Goal: Information Seeking & Learning: Find specific page/section

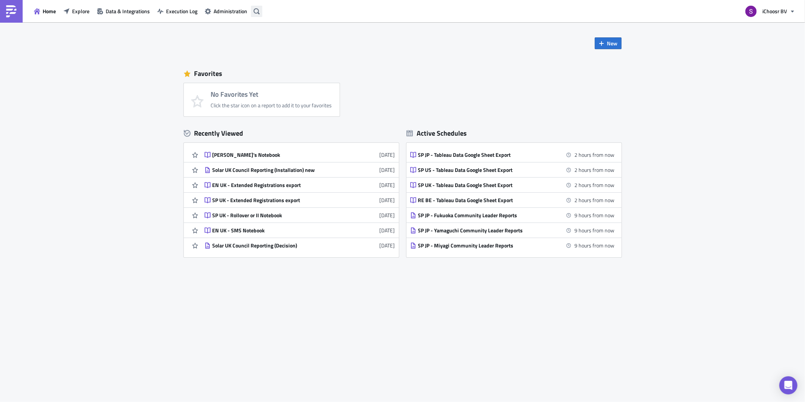
click at [255, 11] on icon "button" at bounding box center [257, 11] width 6 height 6
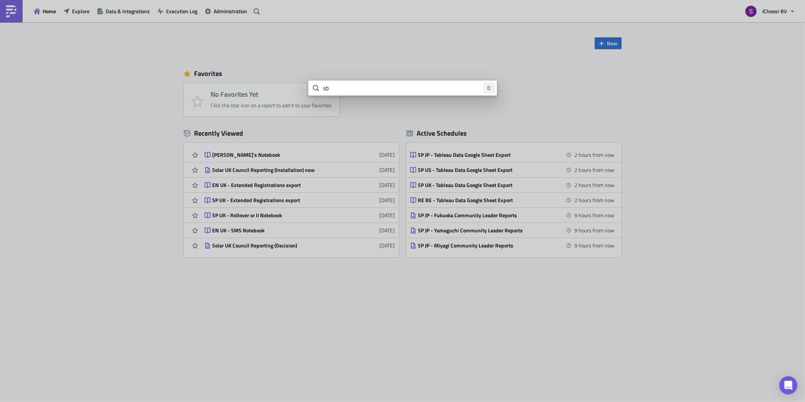
type input "s"
type input "SB"
click at [34, 13] on body "Home Explore Data & Integrations Execution Log Administration iChoosr BV New Fa…" at bounding box center [402, 201] width 805 height 403
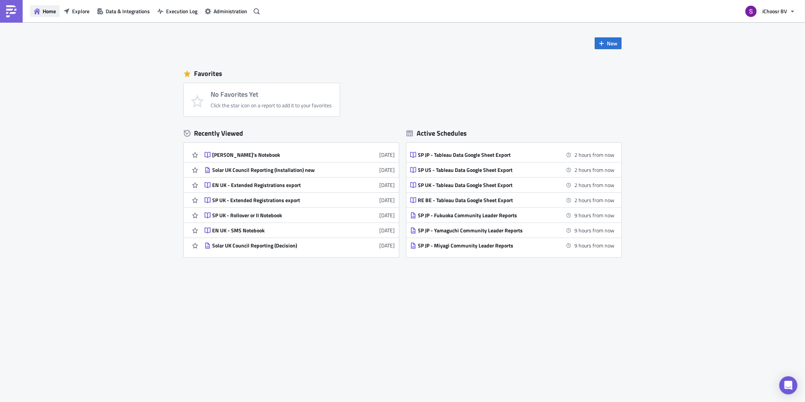
click at [34, 13] on icon "button" at bounding box center [37, 11] width 6 height 6
click at [37, 6] on button "Home" at bounding box center [44, 11] width 29 height 12
click at [102, 7] on button "Data & Integrations" at bounding box center [123, 11] width 60 height 12
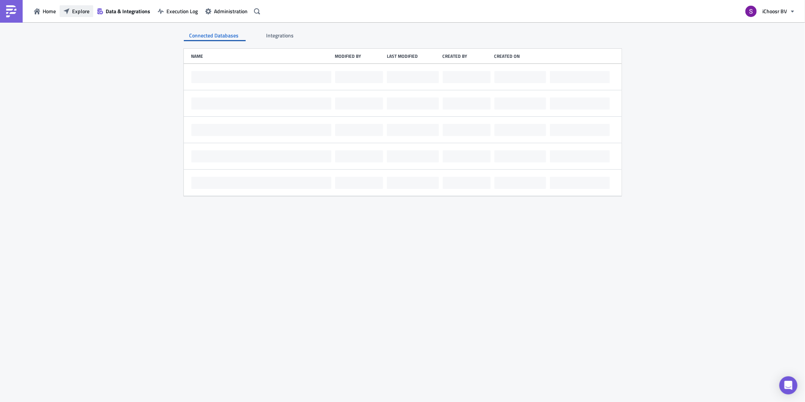
click at [72, 8] on span "Explore" at bounding box center [80, 11] width 17 height 8
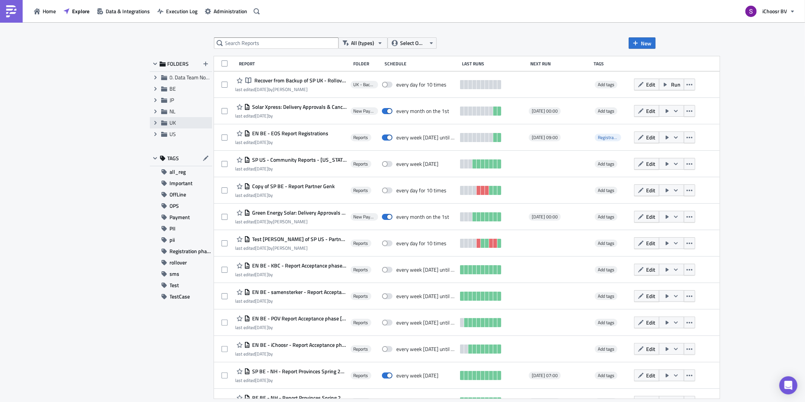
click at [172, 117] on div "Expand group UK" at bounding box center [181, 122] width 62 height 11
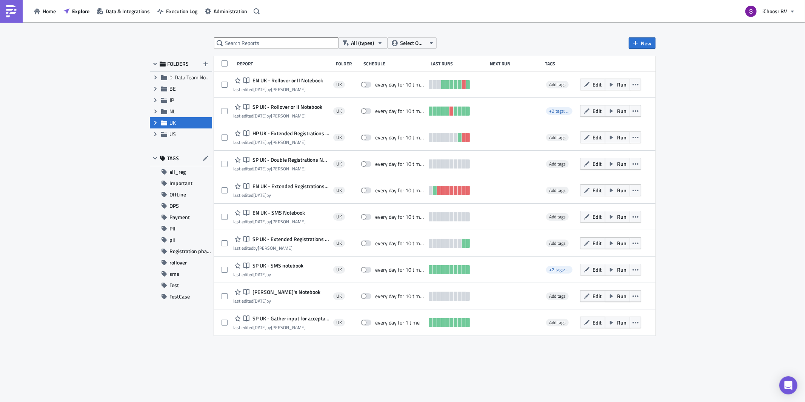
click at [158, 122] on icon "Expand group" at bounding box center [156, 123] width 6 height 6
click at [174, 148] on icon at bounding box center [173, 145] width 6 height 6
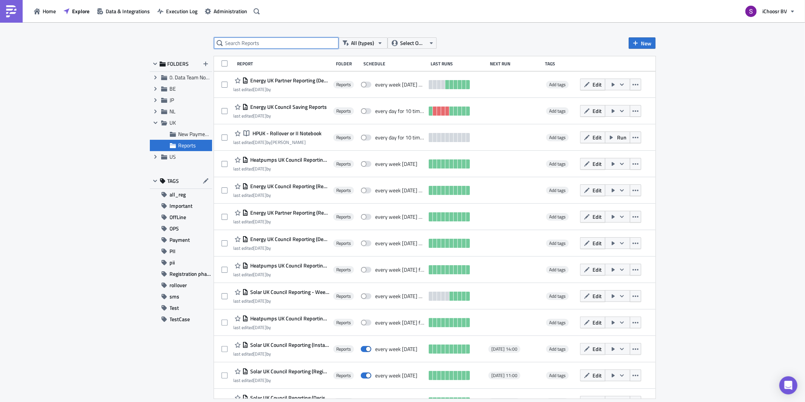
click at [252, 40] on input "text" at bounding box center [276, 42] width 125 height 11
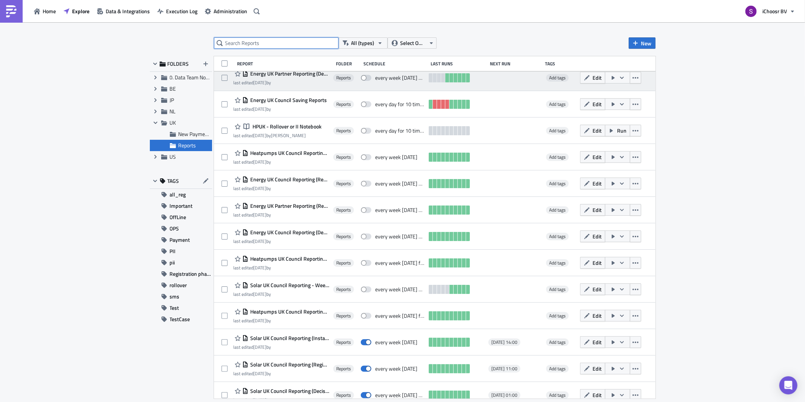
scroll to position [10, 0]
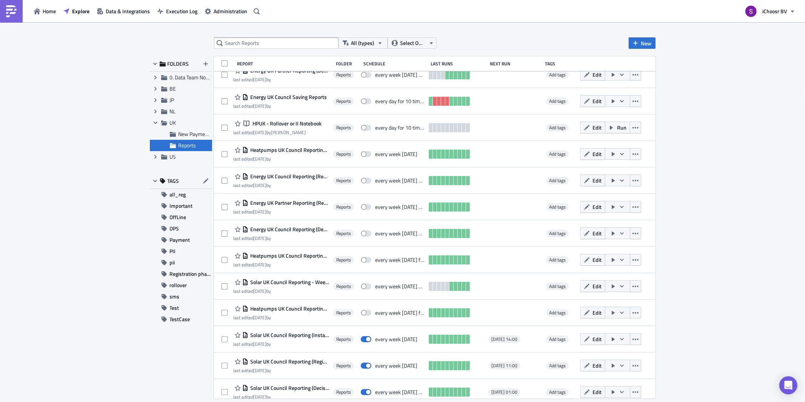
click at [262, 62] on div "Report" at bounding box center [284, 64] width 95 height 6
click at [249, 63] on div "Report" at bounding box center [284, 64] width 95 height 6
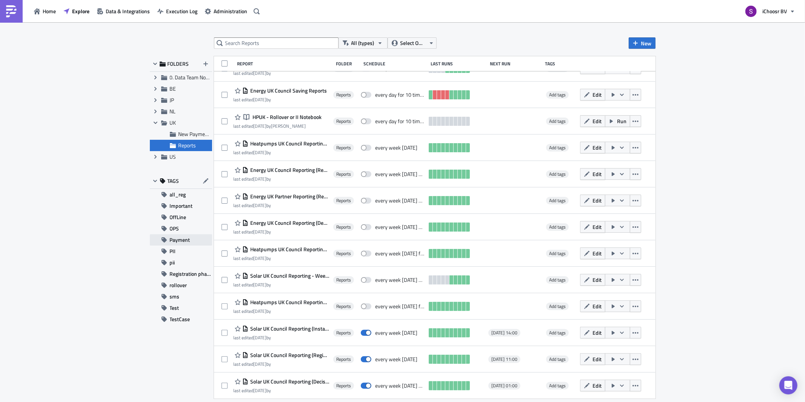
scroll to position [11, 0]
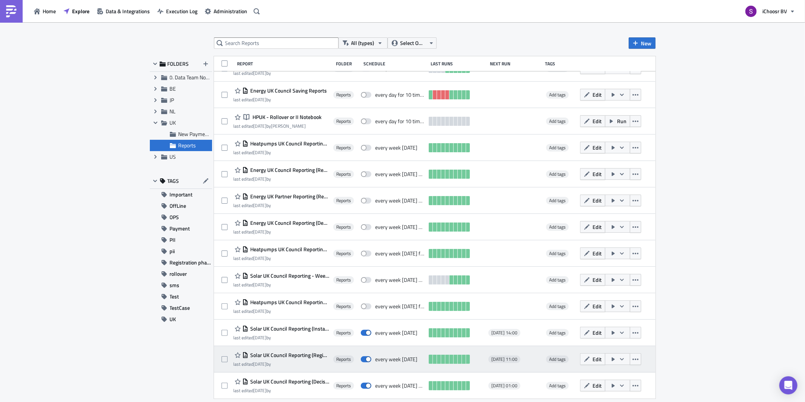
click at [288, 352] on span "Solar UK Council Reporting (Registration)" at bounding box center [288, 355] width 81 height 7
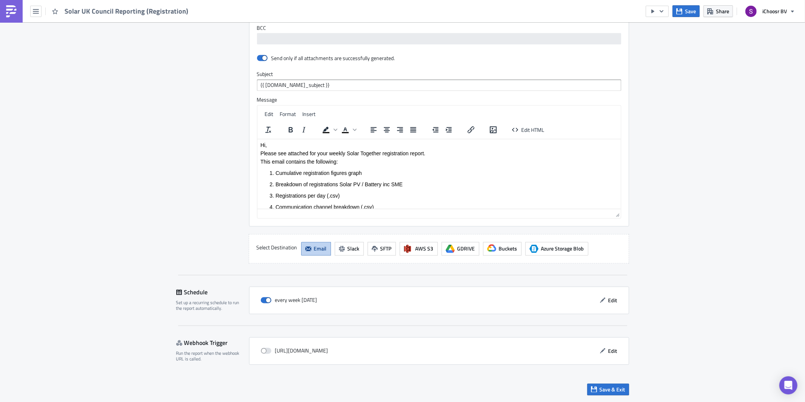
scroll to position [1202, 0]
click at [279, 198] on ol "Cumulative registration figures graph Breakdown of registrations Solar PV / Bat…" at bounding box center [439, 190] width 358 height 40
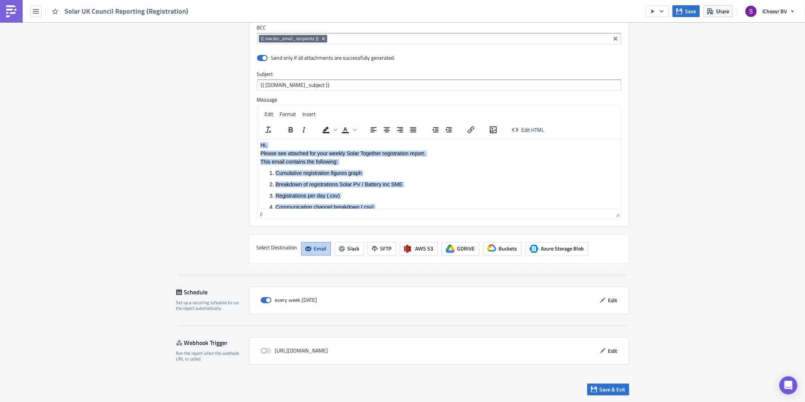
copy body "Hi, Please see attached for your weekly Solar Together registration report. Thi…"
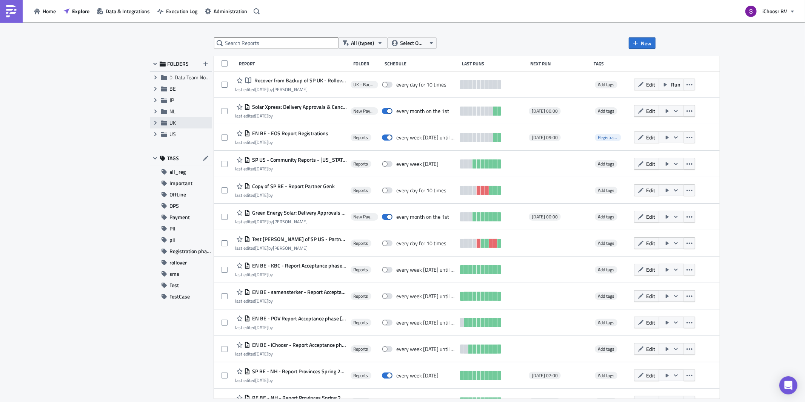
click at [183, 125] on span "UK" at bounding box center [190, 122] width 40 height 7
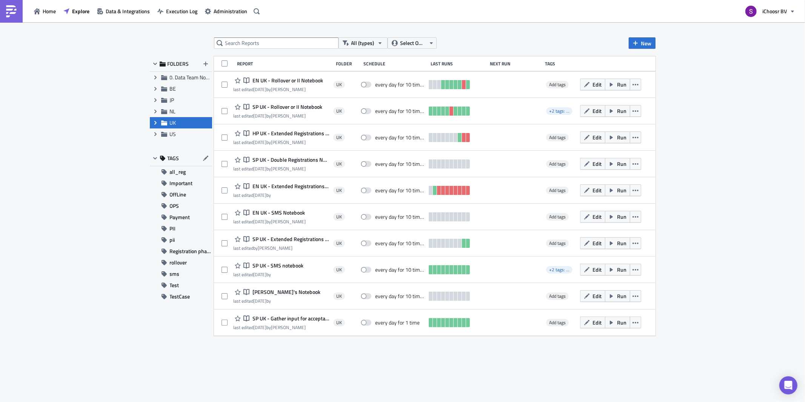
click at [157, 123] on icon "Expand group" at bounding box center [156, 123] width 6 height 6
click at [176, 144] on div "Reports" at bounding box center [181, 145] width 62 height 11
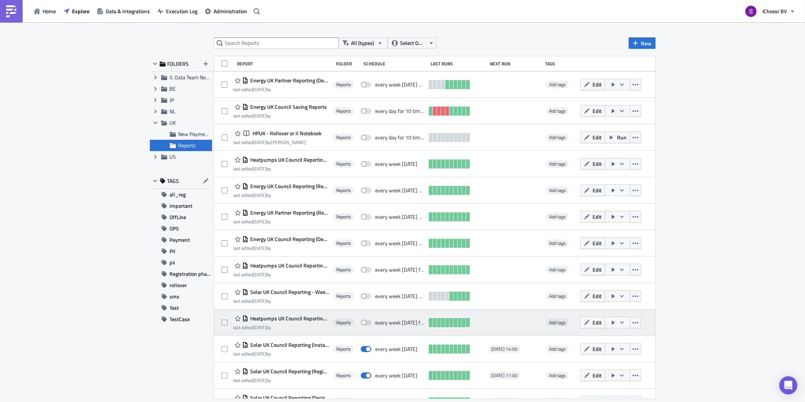
scroll to position [16, 0]
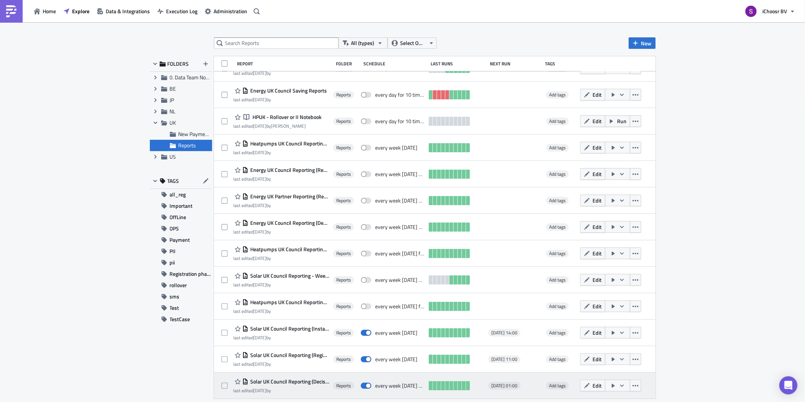
click at [287, 383] on span "Solar UK Council Reporting (Decision)" at bounding box center [288, 381] width 81 height 7
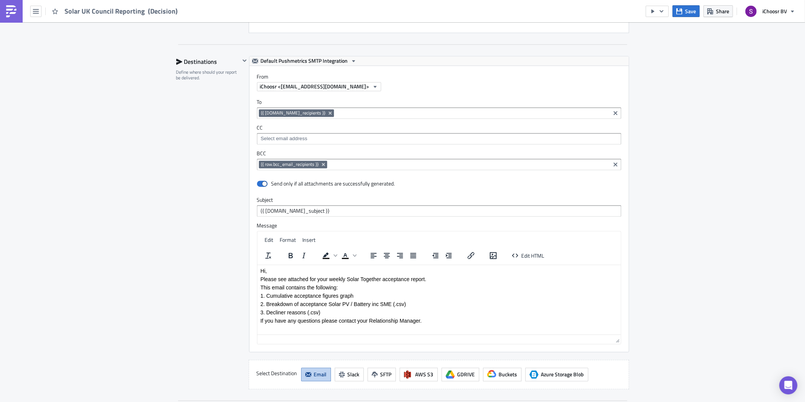
scroll to position [1219, 0]
click at [324, 304] on p "2. Breakdown of acceptance Solar PV / Battery inc SME (.csv)" at bounding box center [439, 304] width 358 height 6
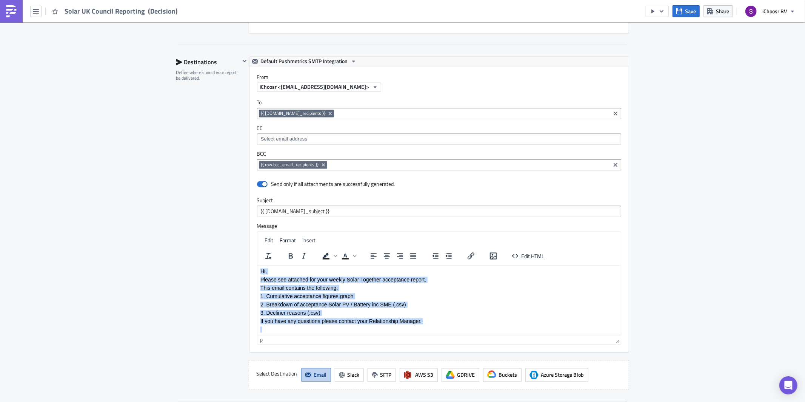
copy body "Hi, Please see attached for your weekly Solar Together acceptance report. This …"
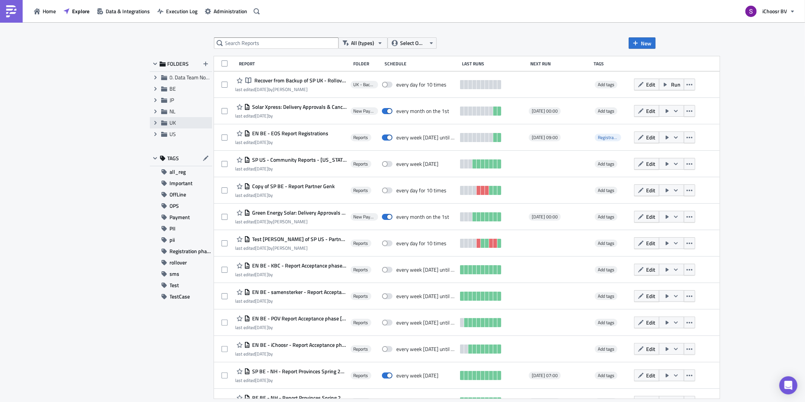
click at [166, 122] on icon at bounding box center [164, 123] width 6 height 6
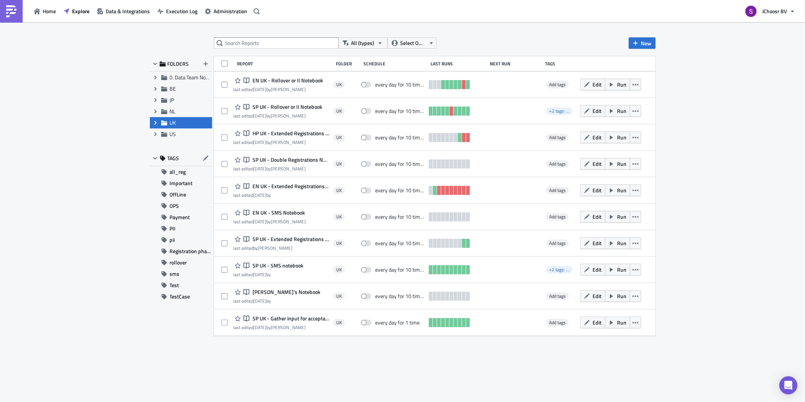
click at [158, 121] on icon "Expand group" at bounding box center [156, 123] width 6 height 6
click at [170, 140] on div "Reports" at bounding box center [181, 145] width 62 height 11
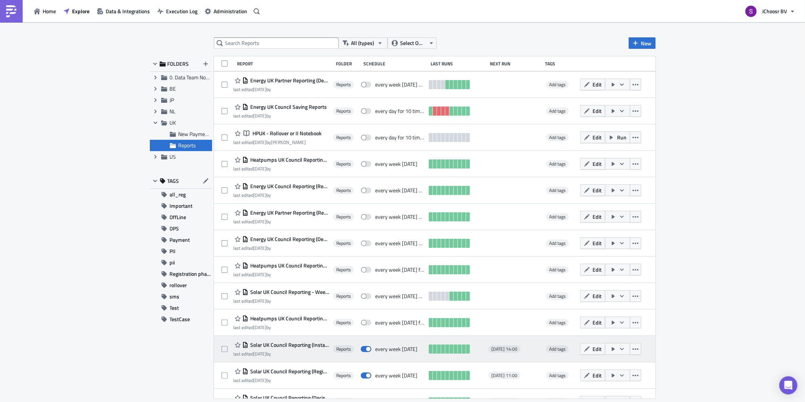
click at [287, 344] on span "Solar UK Council Reporting (Installation) new" at bounding box center [288, 344] width 81 height 7
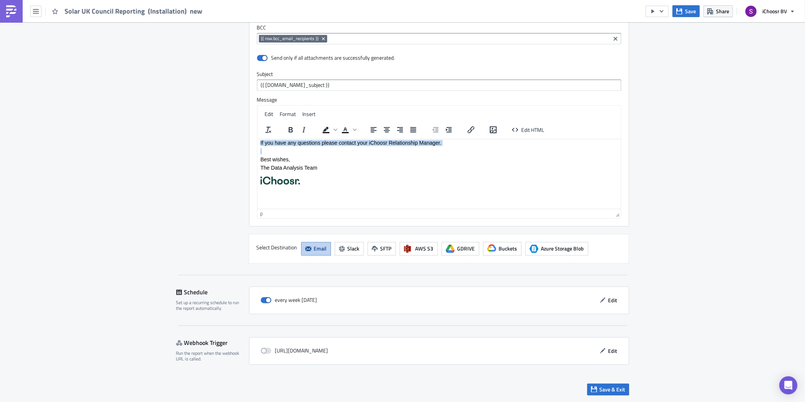
scroll to position [42, 0]
drag, startPoint x: 261, startPoint y: 145, endPoint x: 321, endPoint y: 168, distance: 64.9
click at [322, 169] on body "Hi, Please see attached for your weekly Solar Together installation report. Thi…" at bounding box center [439, 170] width 358 height 141
copy body "Hi, Please see attached for your weekly Solar Together installation report. Thi…"
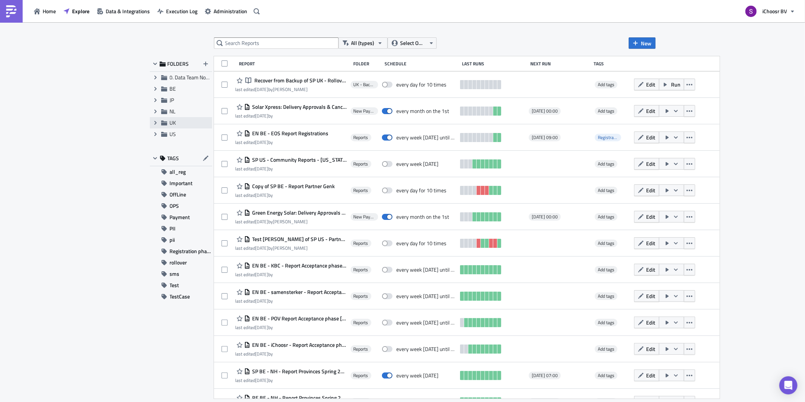
click at [168, 126] on div "Expand group UK" at bounding box center [181, 122] width 62 height 11
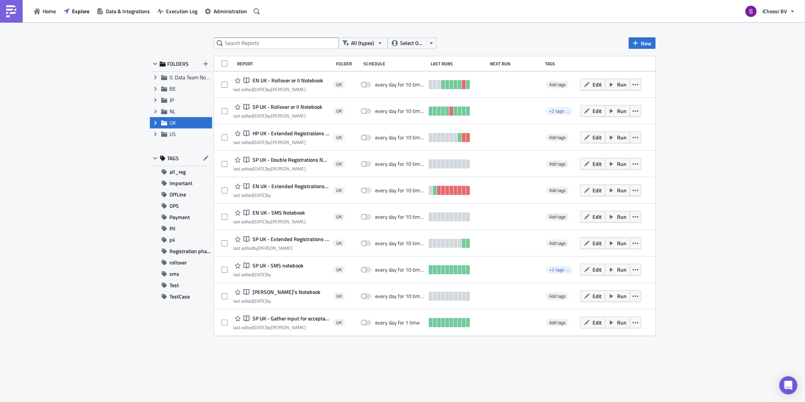
click at [154, 121] on icon "Expand group" at bounding box center [156, 123] width 6 height 6
click at [187, 145] on span "Reports" at bounding box center [188, 145] width 18 height 8
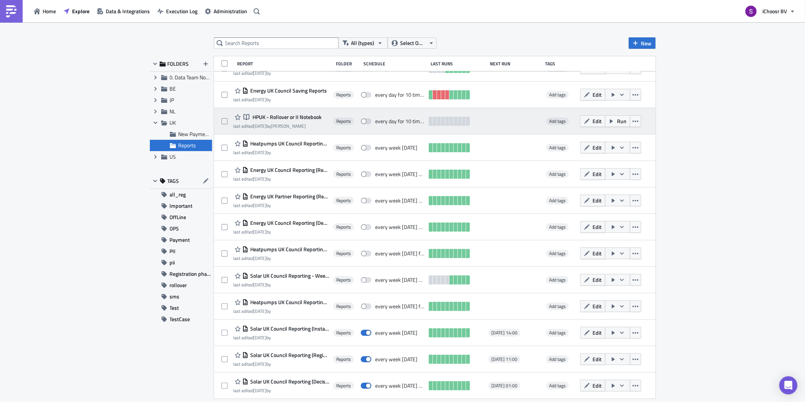
scroll to position [15, 0]
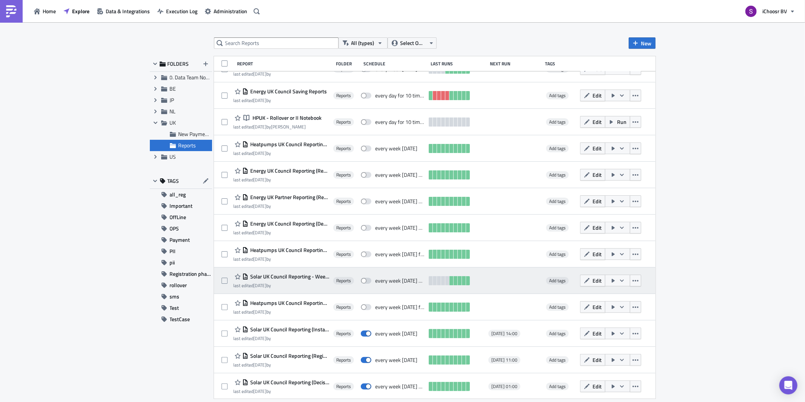
click at [285, 275] on span "Solar UK Council Reporting - Weekly (Installation)" at bounding box center [288, 276] width 81 height 7
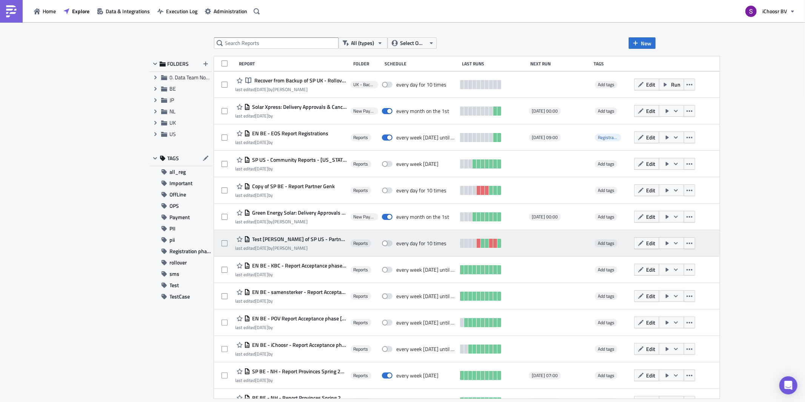
scroll to position [88, 0]
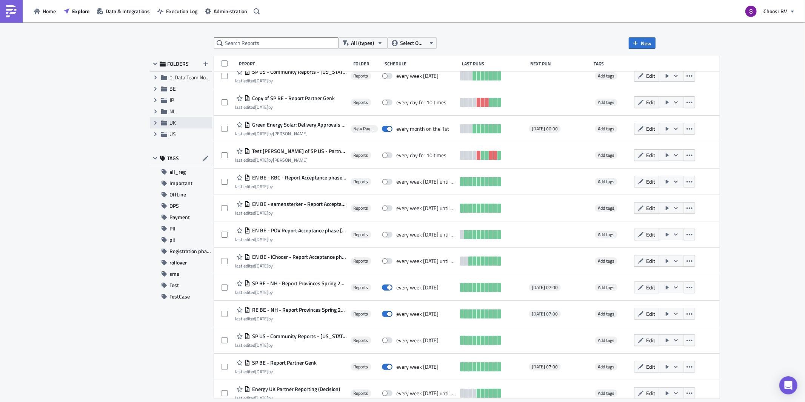
click at [161, 123] on icon at bounding box center [164, 123] width 6 height 6
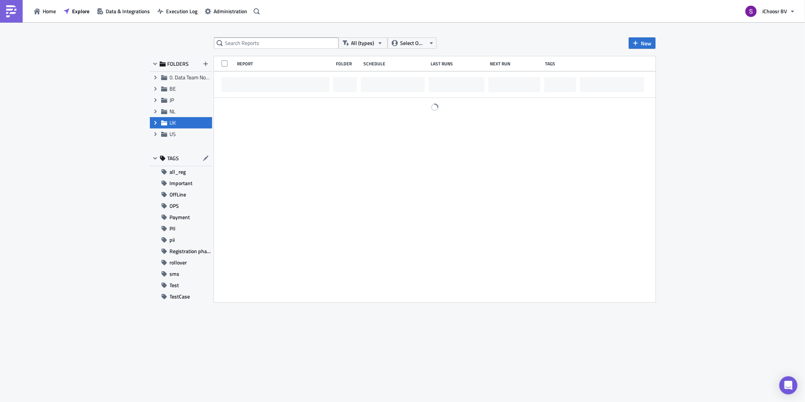
scroll to position [0, 0]
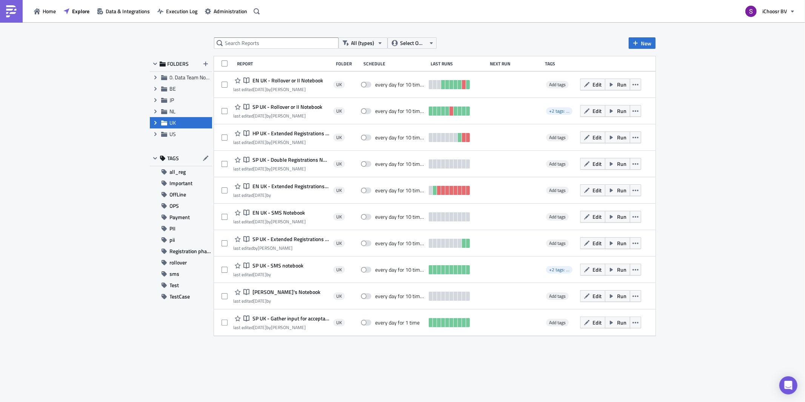
click at [155, 125] on icon "Expand group" at bounding box center [156, 123] width 6 height 6
click at [173, 143] on icon at bounding box center [173, 145] width 6 height 6
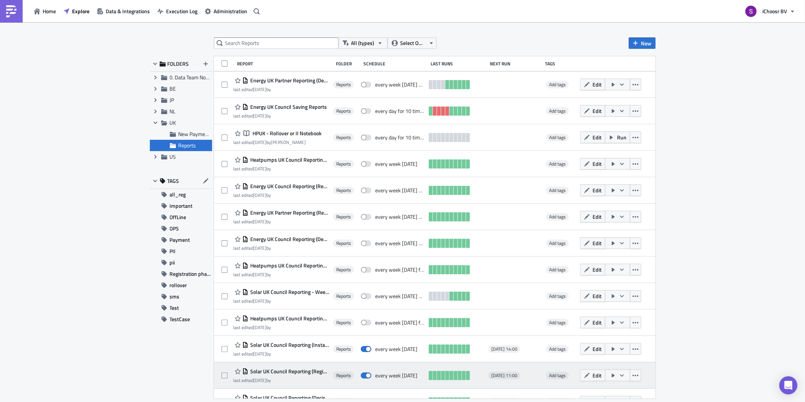
scroll to position [16, 0]
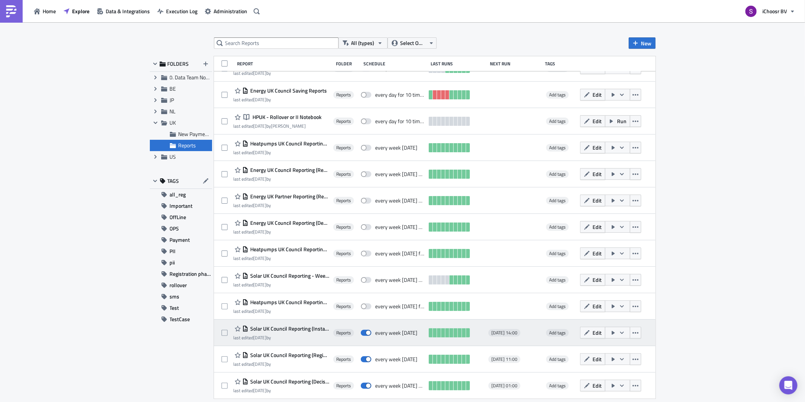
click at [316, 327] on span "Solar UK Council Reporting (Installation) new" at bounding box center [288, 328] width 81 height 7
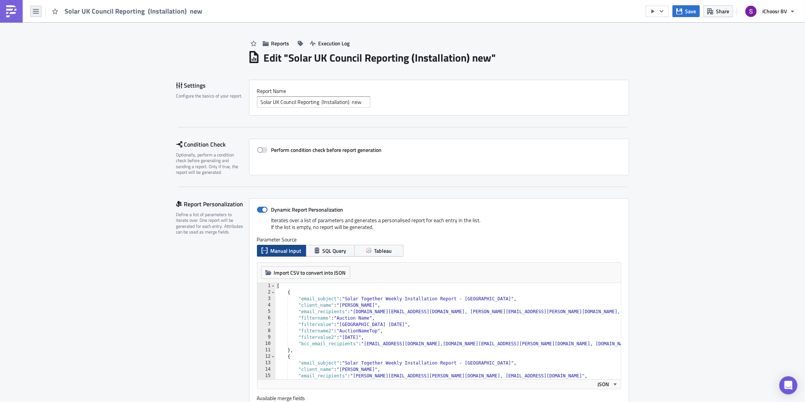
click at [36, 15] on button "button" at bounding box center [35, 11] width 11 height 11
click at [45, 29] on div "Search" at bounding box center [68, 30] width 50 height 8
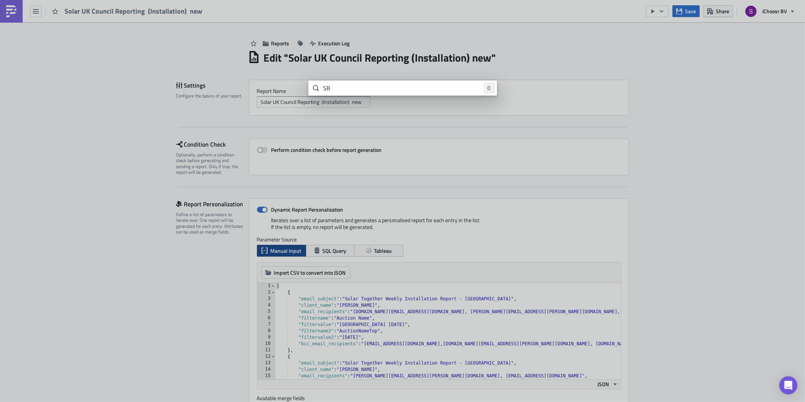
click at [10, 10] on body "Solar UK Council Reporting (Installation) new Save Share iChoosr BV Reports Exe…" at bounding box center [402, 201] width 805 height 403
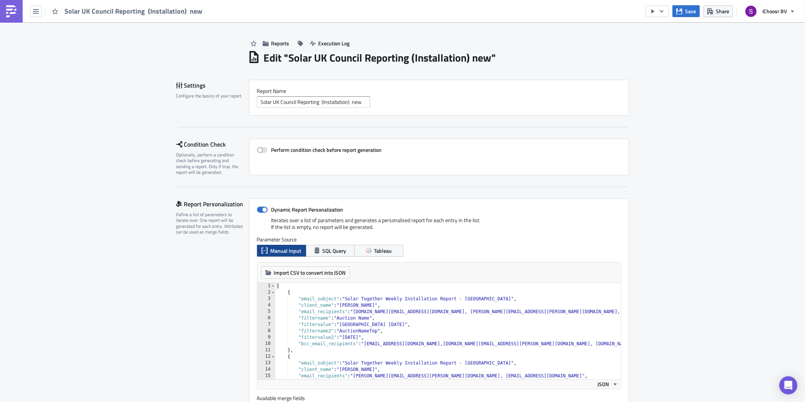
click at [10, 10] on img at bounding box center [11, 11] width 12 height 12
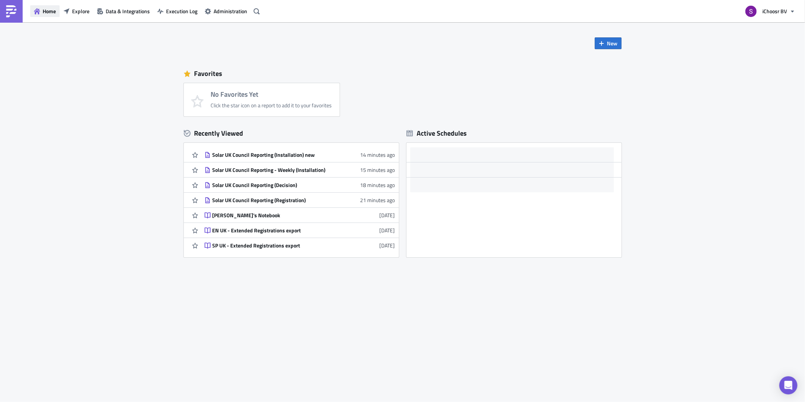
click at [50, 12] on span "Home" at bounding box center [49, 11] width 13 height 8
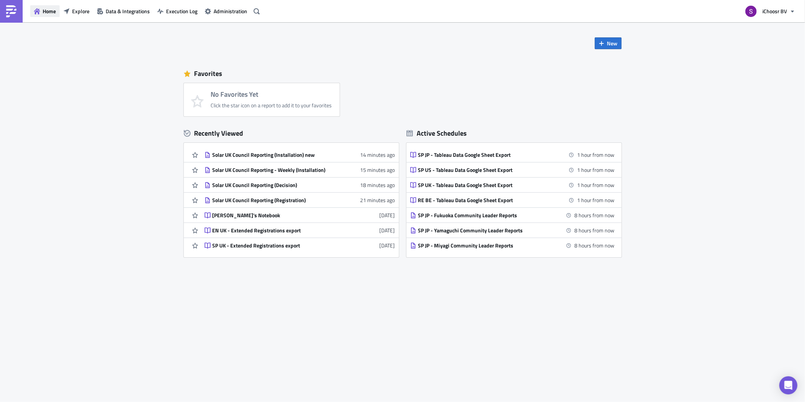
click at [49, 9] on span "Home" at bounding box center [49, 11] width 13 height 8
click at [4, 5] on link at bounding box center [11, 11] width 23 height 23
click at [73, 13] on span "Explore" at bounding box center [80, 11] width 17 height 8
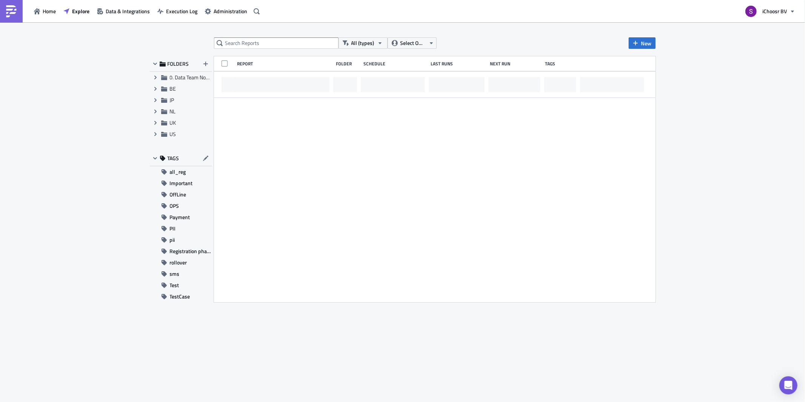
click at [29, 12] on div "Home Explore Data & Integrations Execution Log Administration" at bounding box center [131, 11] width 262 height 22
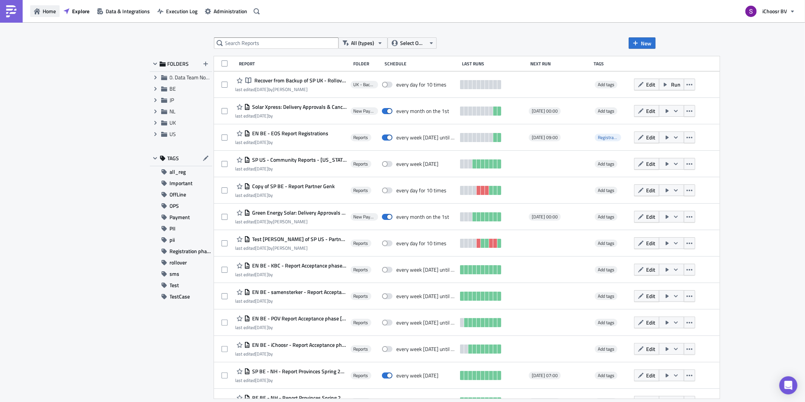
click at [41, 11] on button "Home" at bounding box center [44, 11] width 29 height 12
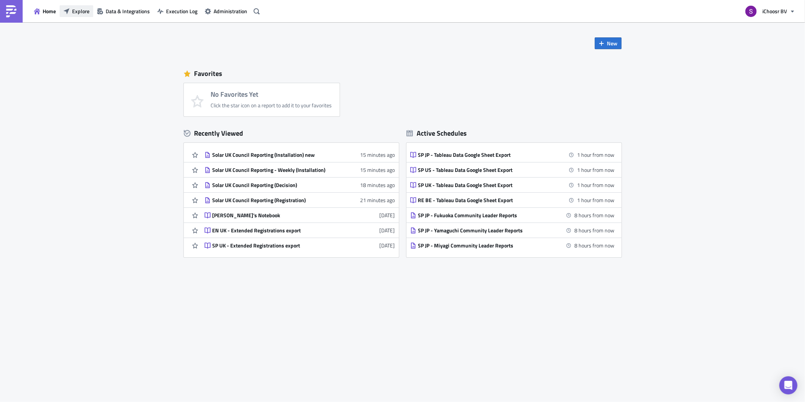
click at [68, 13] on icon "button" at bounding box center [66, 11] width 6 height 6
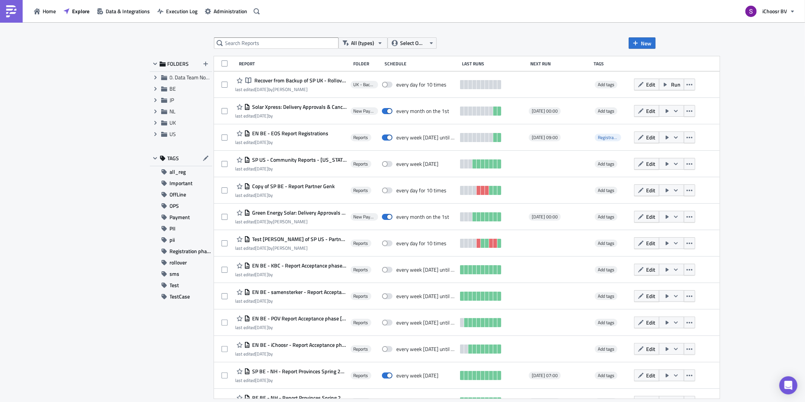
click at [7, 3] on link at bounding box center [11, 11] width 23 height 23
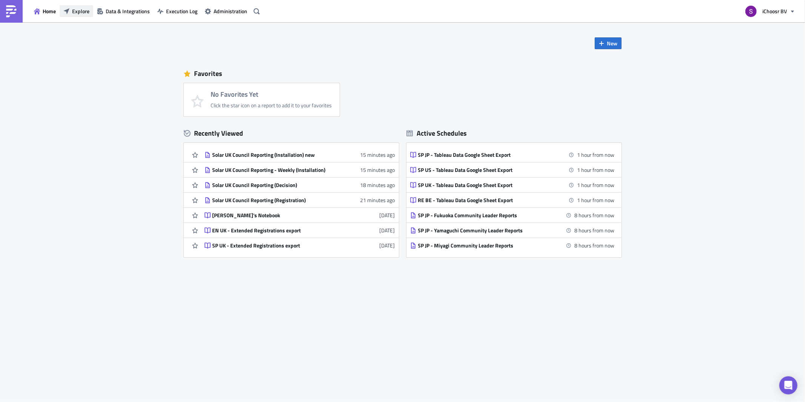
click at [77, 9] on span "Explore" at bounding box center [80, 11] width 17 height 8
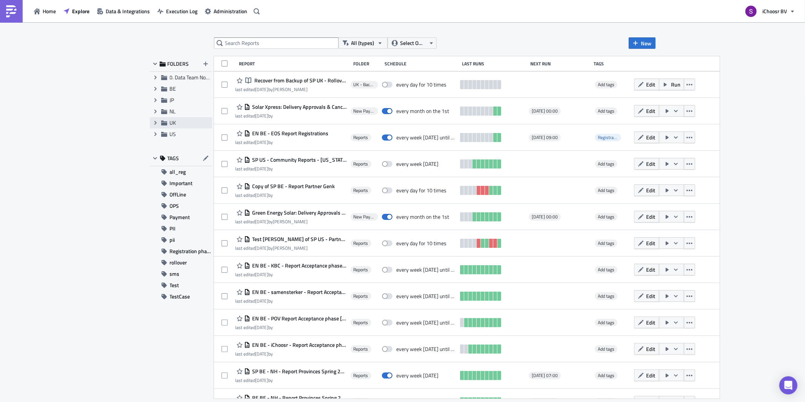
click at [173, 123] on span "UK" at bounding box center [173, 123] width 6 height 8
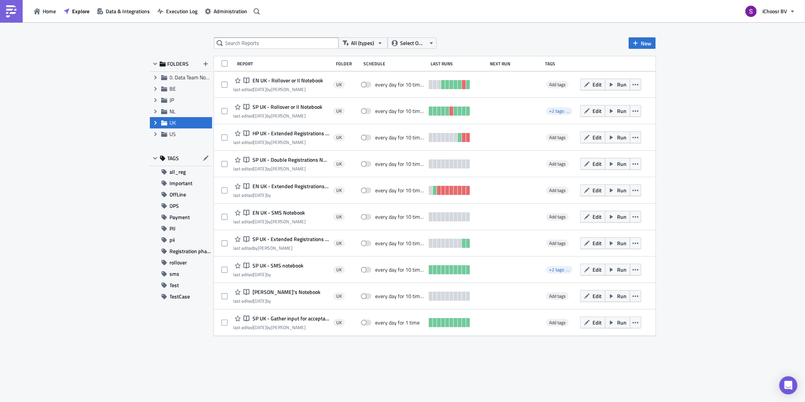
click at [155, 123] on icon at bounding box center [155, 123] width 2 height 4
click at [174, 144] on icon at bounding box center [173, 145] width 6 height 5
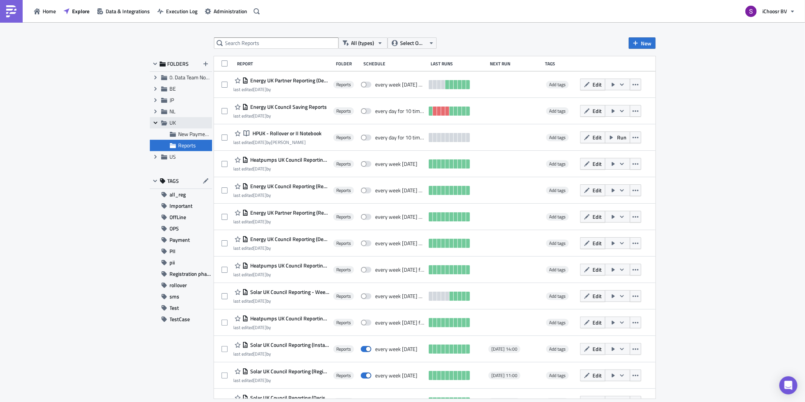
click at [160, 119] on span "Collapse group" at bounding box center [155, 122] width 11 height 11
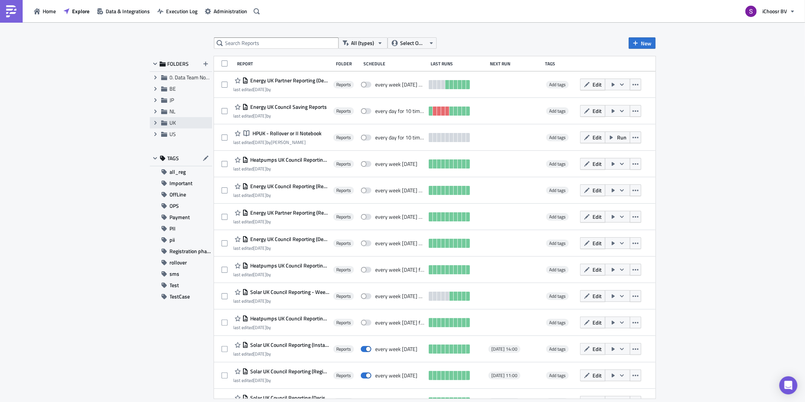
click at [165, 120] on icon at bounding box center [164, 123] width 6 height 6
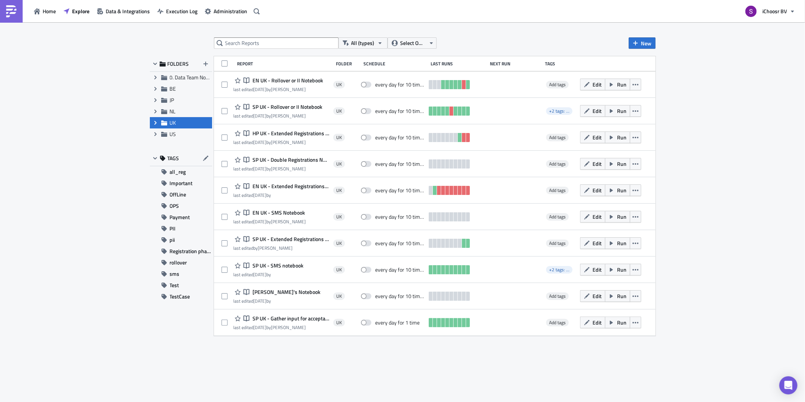
click at [288, 36] on div "All (types) Select Owner New FOLDERS Expand group 0. Data Team Notebooks & Repo…" at bounding box center [402, 212] width 805 height 381
click at [288, 47] on input "text" at bounding box center [276, 42] width 125 height 11
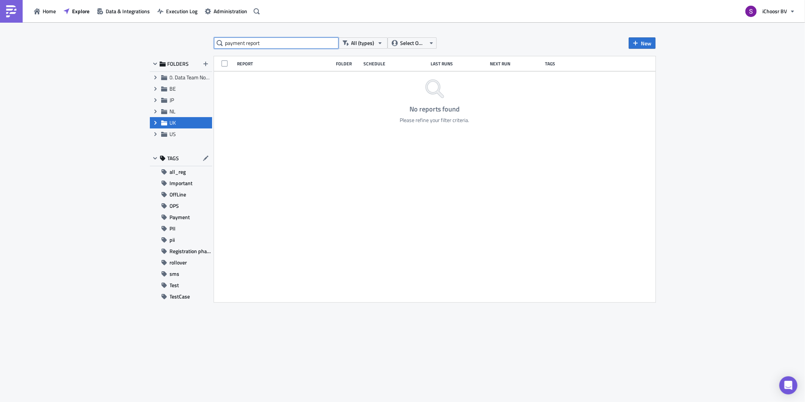
type input "payment report"
click at [256, 12] on icon "button" at bounding box center [257, 11] width 6 height 6
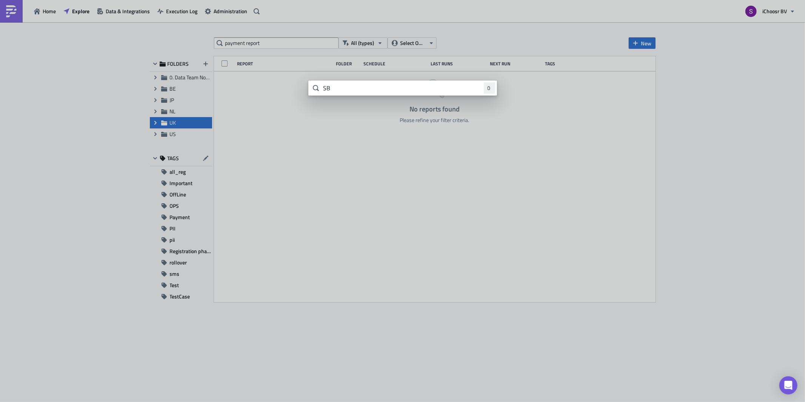
type input "S"
type input "payment report"
click at [175, 114] on body "Home Explore Data & Integrations Execution Log Administration iChoosr BV paymen…" at bounding box center [402, 201] width 805 height 403
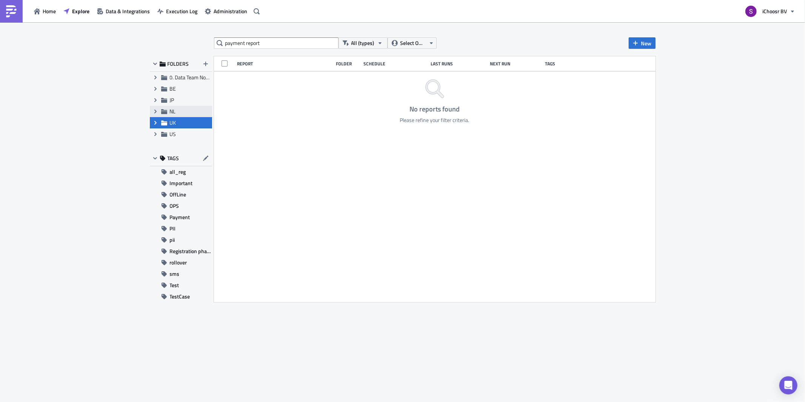
click at [172, 112] on span "NL" at bounding box center [173, 111] width 6 height 8
click at [172, 123] on span "UK" at bounding box center [173, 123] width 6 height 8
click at [48, 6] on button "Home" at bounding box center [44, 11] width 29 height 12
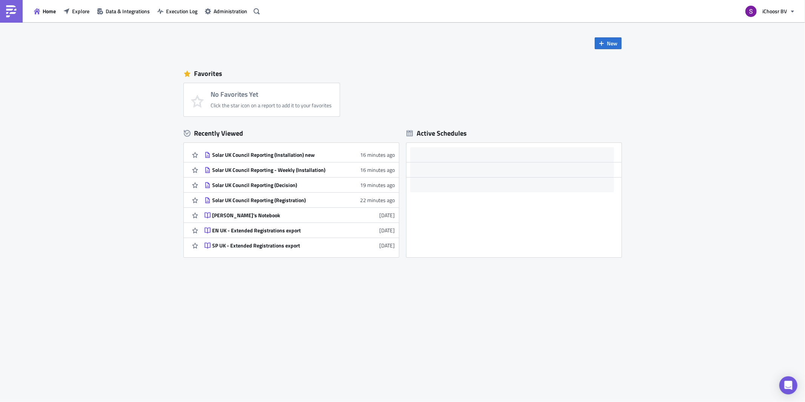
click at [77, 17] on div "Home Explore Data & Integrations Execution Log Administration" at bounding box center [131, 11] width 262 height 22
click at [77, 13] on span "Explore" at bounding box center [80, 11] width 17 height 8
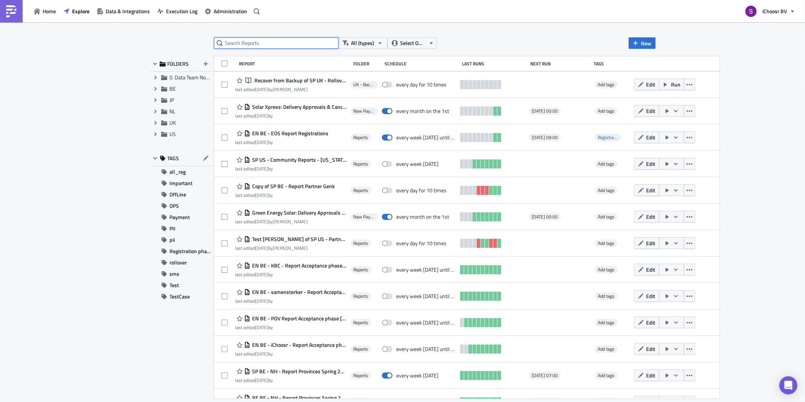
click at [244, 47] on input "text" at bounding box center [276, 42] width 125 height 11
paste input "Hi, Please see attached for your weekly Solar Together installation report. Thi…"
type input "Hi, Please see attached for your weekly Solar Together installation report. Thi…"
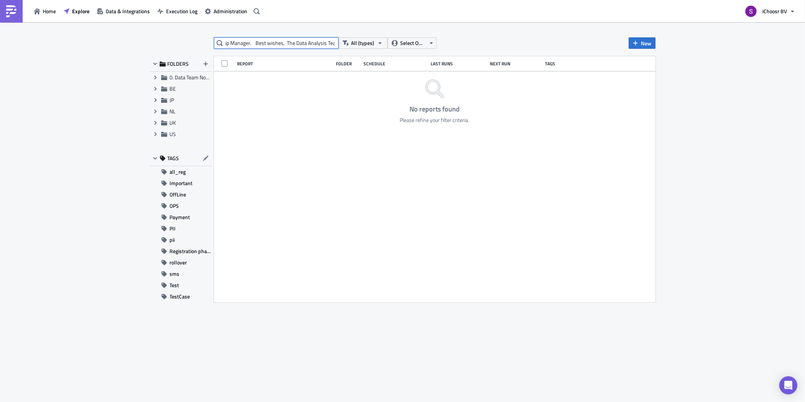
click at [244, 47] on input "Hi, Please see attached for your weekly Solar Together installation report. Thi…" at bounding box center [276, 42] width 125 height 11
click at [227, 45] on input "payment report" at bounding box center [276, 42] width 125 height 11
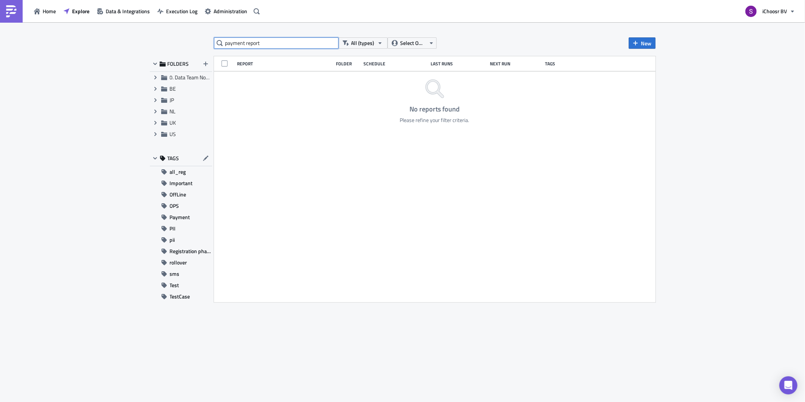
click at [227, 45] on input "payment report" at bounding box center [276, 42] width 125 height 11
type input "a"
type input "d"
type input "sp uk"
